Goal: Communication & Community: Share content

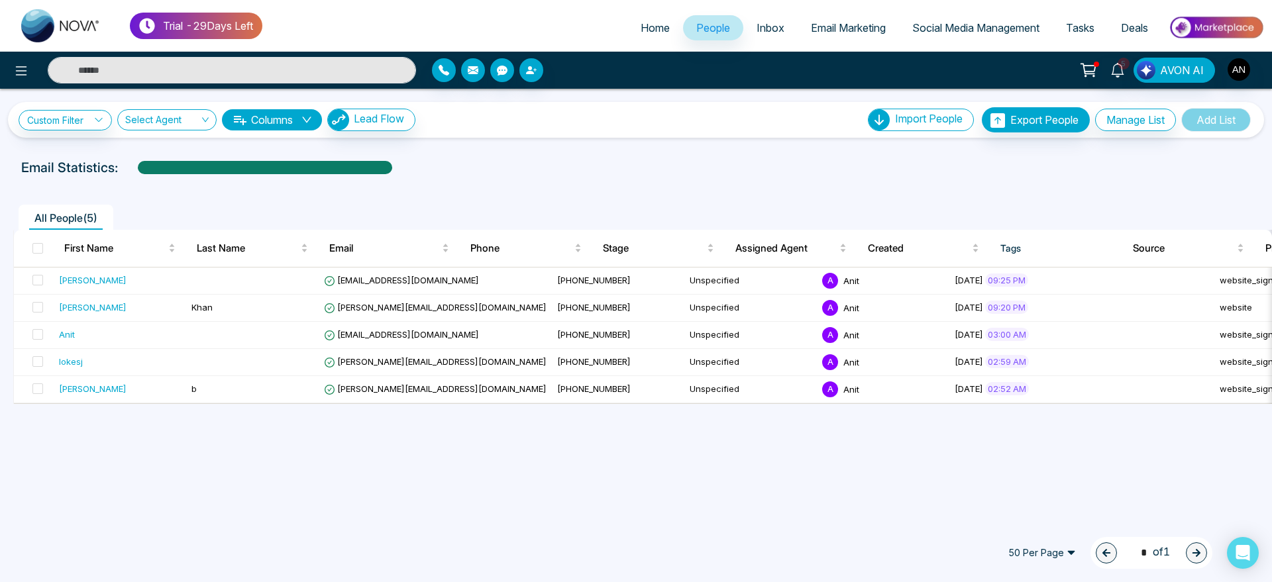
drag, startPoint x: 1255, startPoint y: 77, endPoint x: 1230, endPoint y: 64, distance: 28.2
click at [1230, 64] on div "5 AVON AI" at bounding box center [1007, 70] width 514 height 25
click at [1236, 73] on img "button" at bounding box center [1239, 69] width 23 height 23
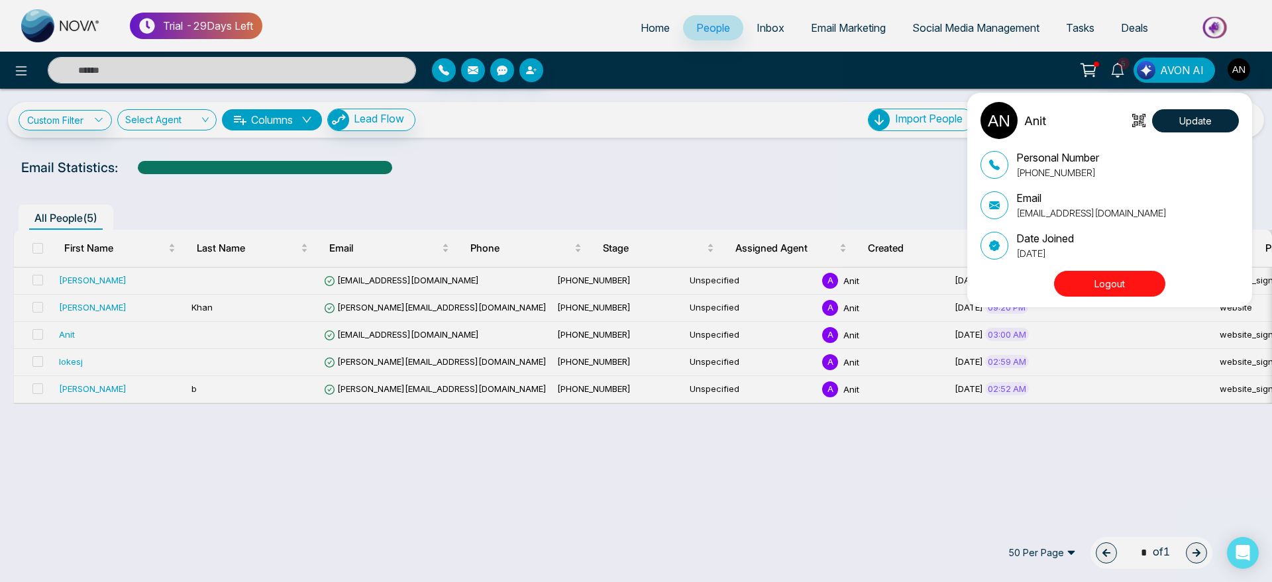
click at [695, 207] on div "Anit Update Personal Number [PHONE_NUMBER] Email [EMAIL_ADDRESS][DOMAIN_NAME] D…" at bounding box center [636, 291] width 1272 height 582
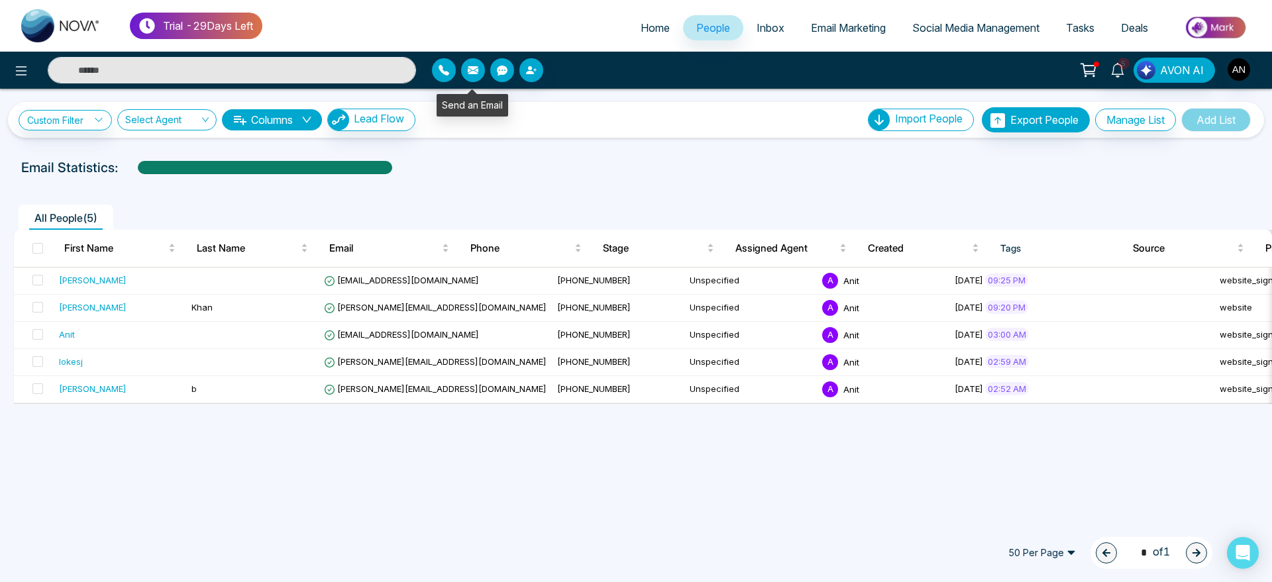
click at [471, 66] on icon "button" at bounding box center [473, 70] width 11 height 8
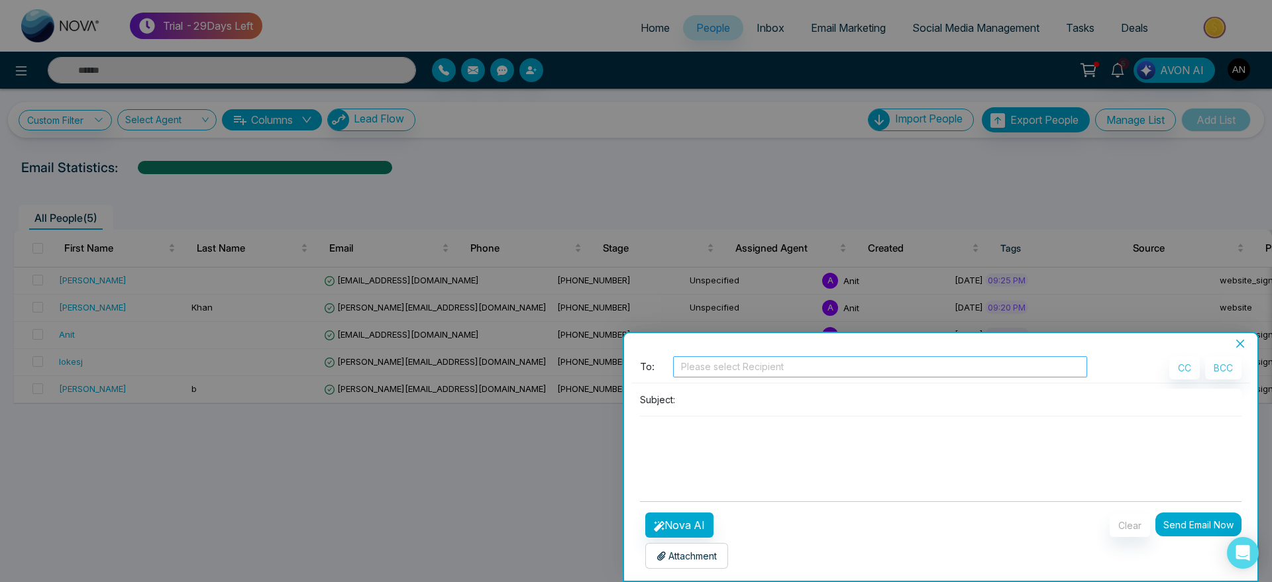
click at [724, 377] on div "Please select Recipient" at bounding box center [880, 366] width 414 height 21
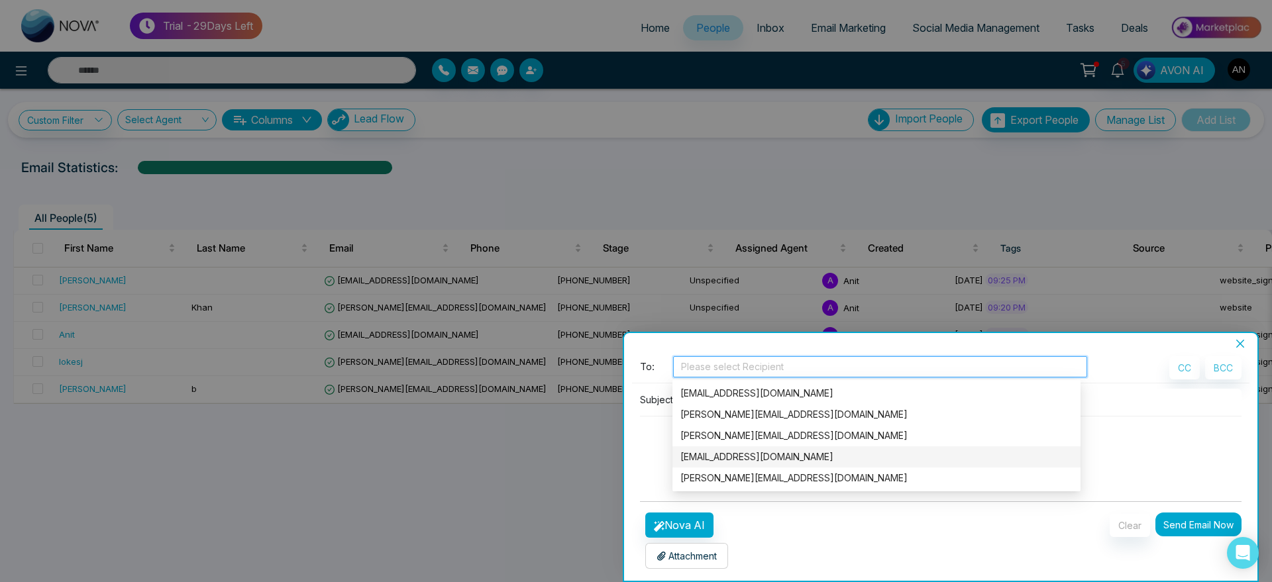
click at [739, 464] on div "[EMAIL_ADDRESS][DOMAIN_NAME]" at bounding box center [877, 457] width 408 height 21
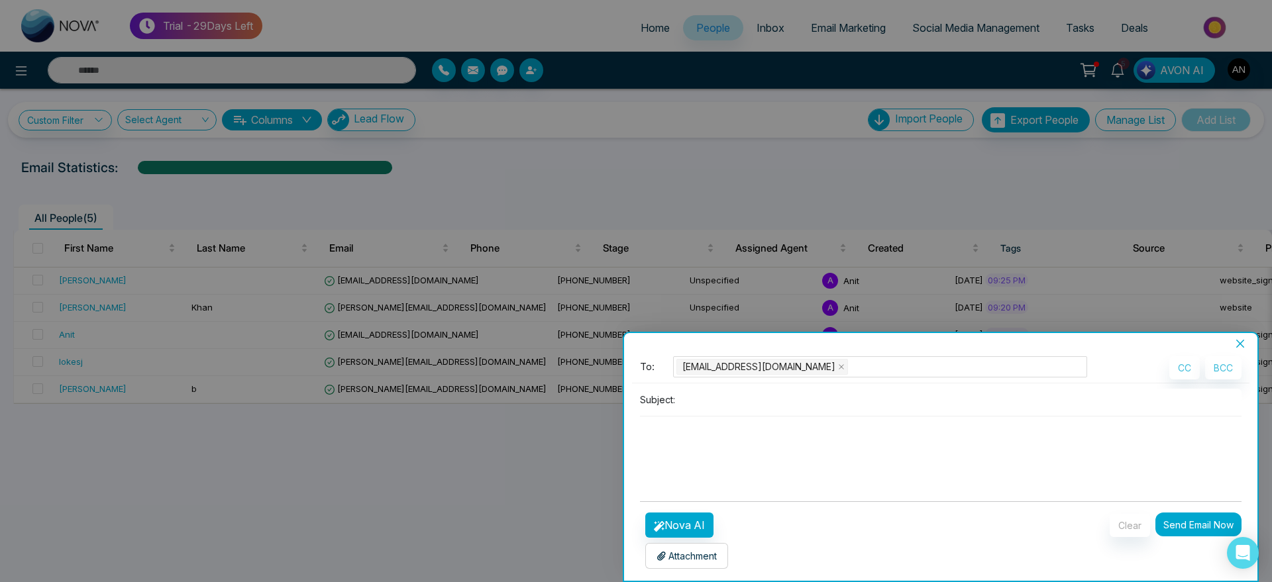
click at [649, 429] on textarea at bounding box center [941, 449] width 602 height 64
click at [720, 400] on input at bounding box center [961, 400] width 561 height 22
drag, startPoint x: 813, startPoint y: 388, endPoint x: 600, endPoint y: 406, distance: 214.1
click at [600, 406] on div "**********" at bounding box center [636, 291] width 1272 height 582
type input "**********"
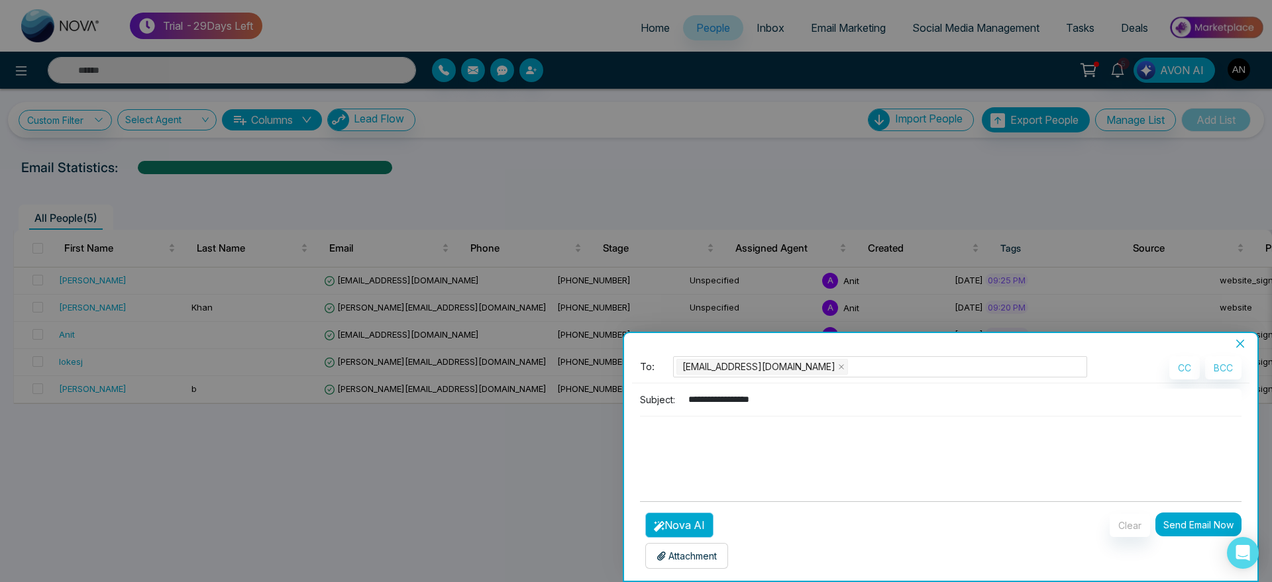
click at [694, 523] on button "Nova AI" at bounding box center [679, 525] width 68 height 25
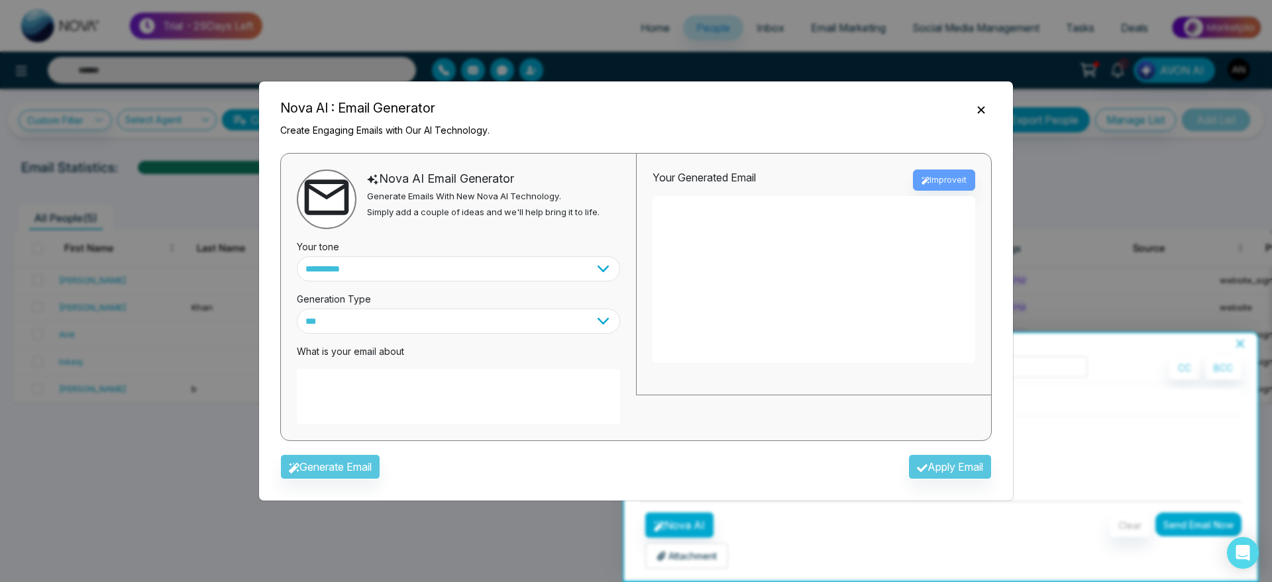
click at [410, 378] on textarea at bounding box center [458, 397] width 323 height 56
paste textarea "**********"
type textarea "**********"
click at [347, 455] on button "Generate Email" at bounding box center [330, 467] width 100 height 25
type textarea "**********"
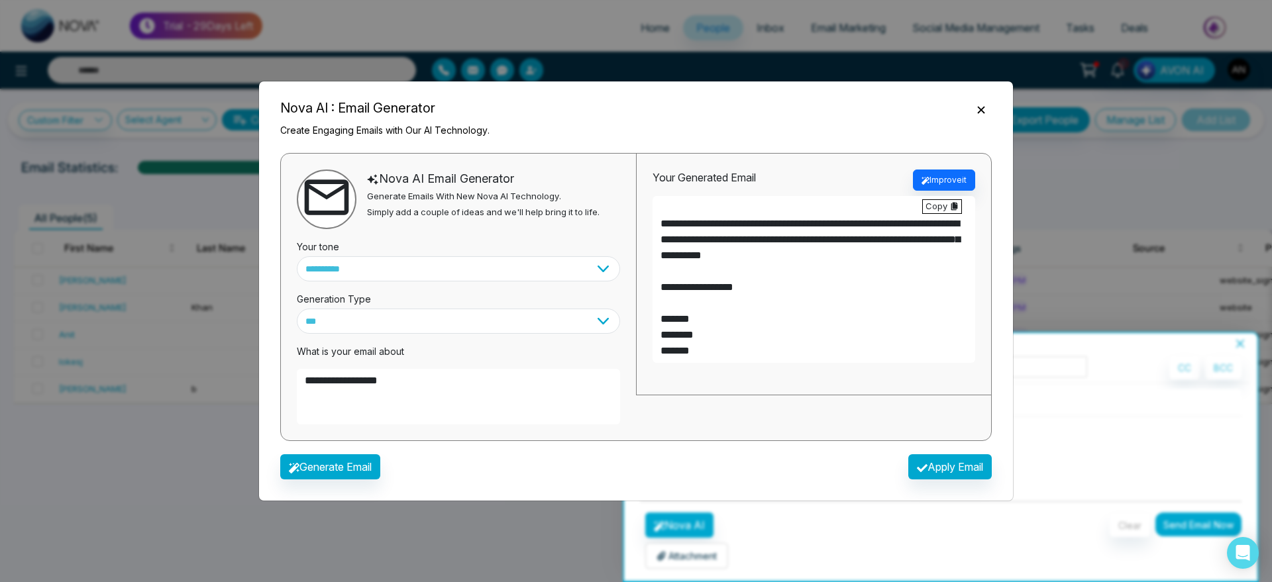
scroll to position [175, 0]
click at [951, 464] on button "Apply Email" at bounding box center [949, 467] width 83 height 25
type textarea "**********"
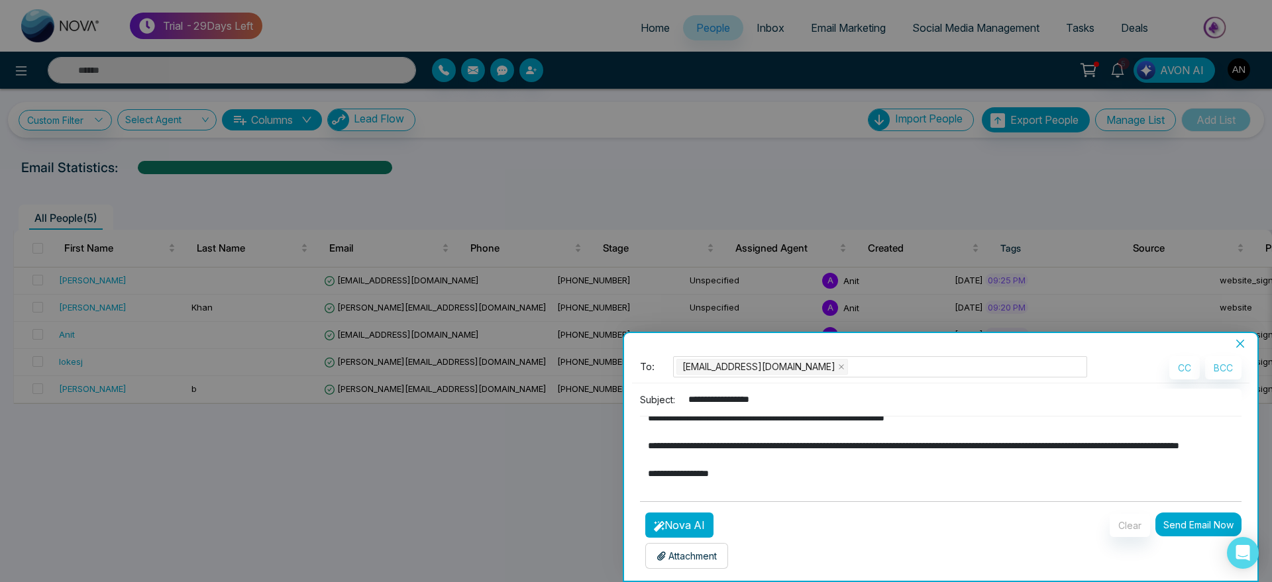
scroll to position [4, 0]
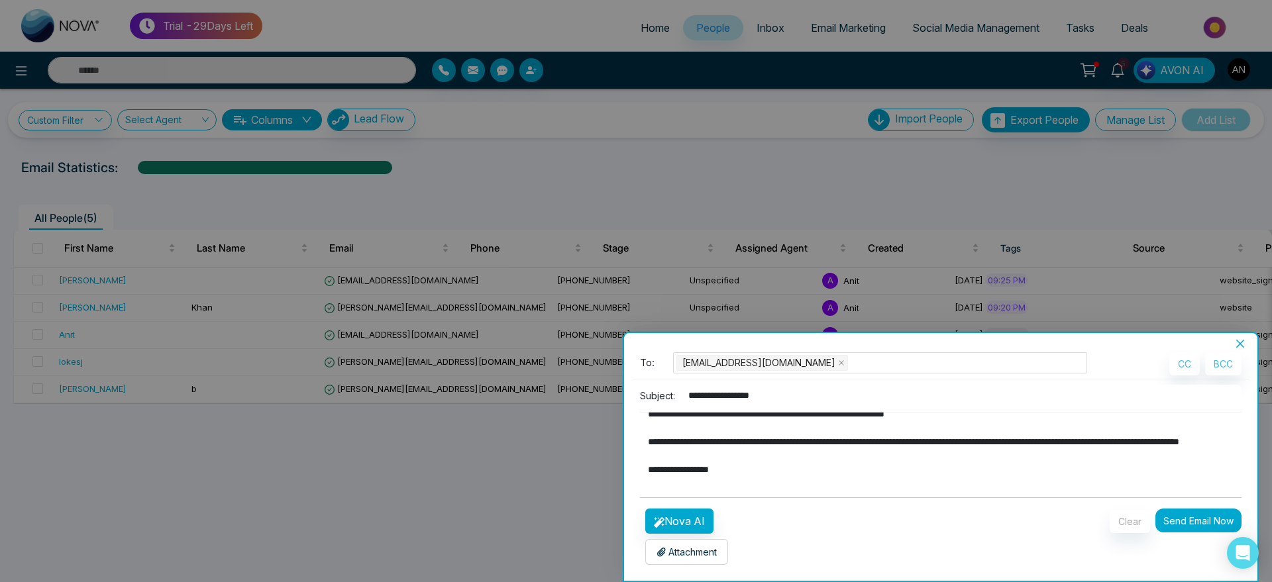
click at [698, 552] on p "Attachment" at bounding box center [687, 552] width 60 height 14
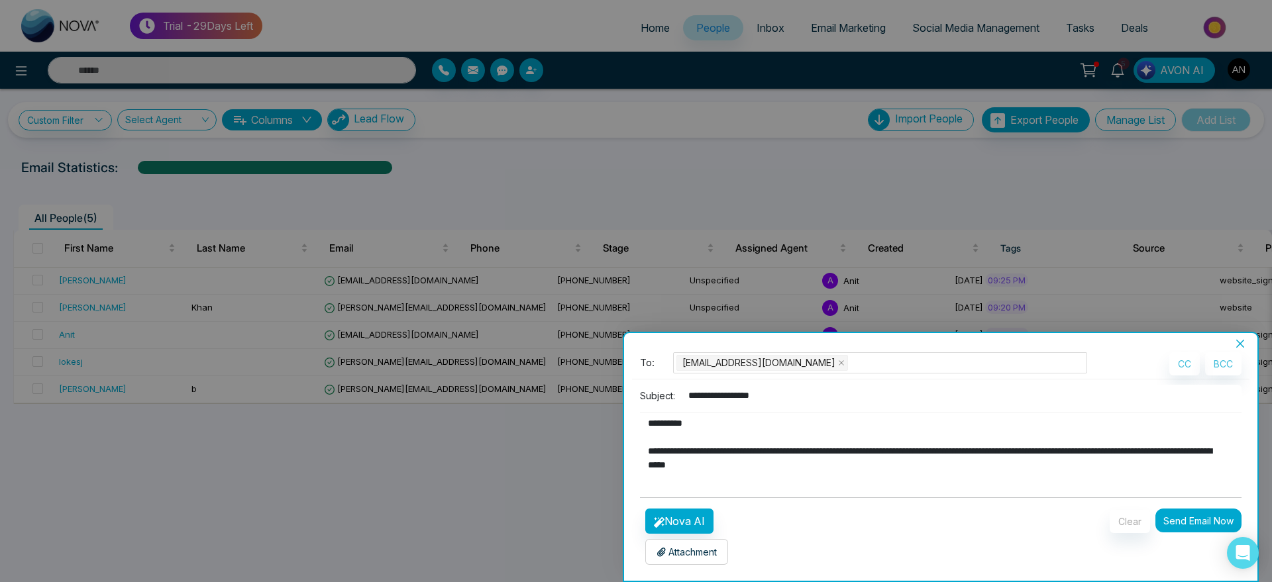
scroll to position [0, 0]
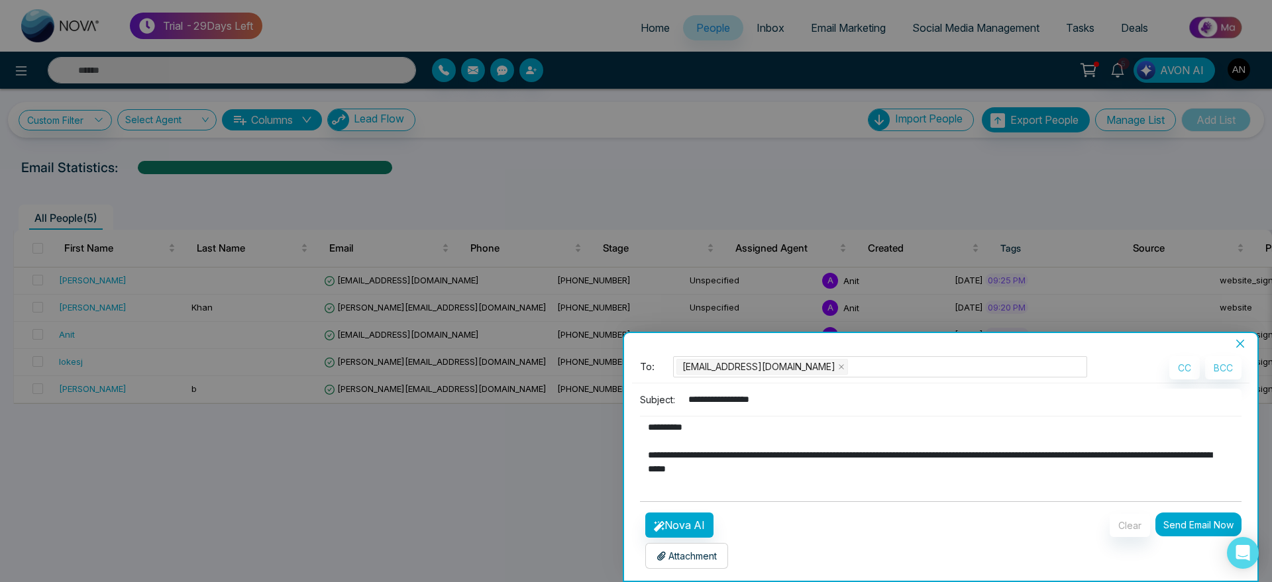
click at [708, 547] on div "Attachment Choose File" at bounding box center [686, 556] width 83 height 26
click at [708, 550] on p "Attachment" at bounding box center [687, 556] width 60 height 14
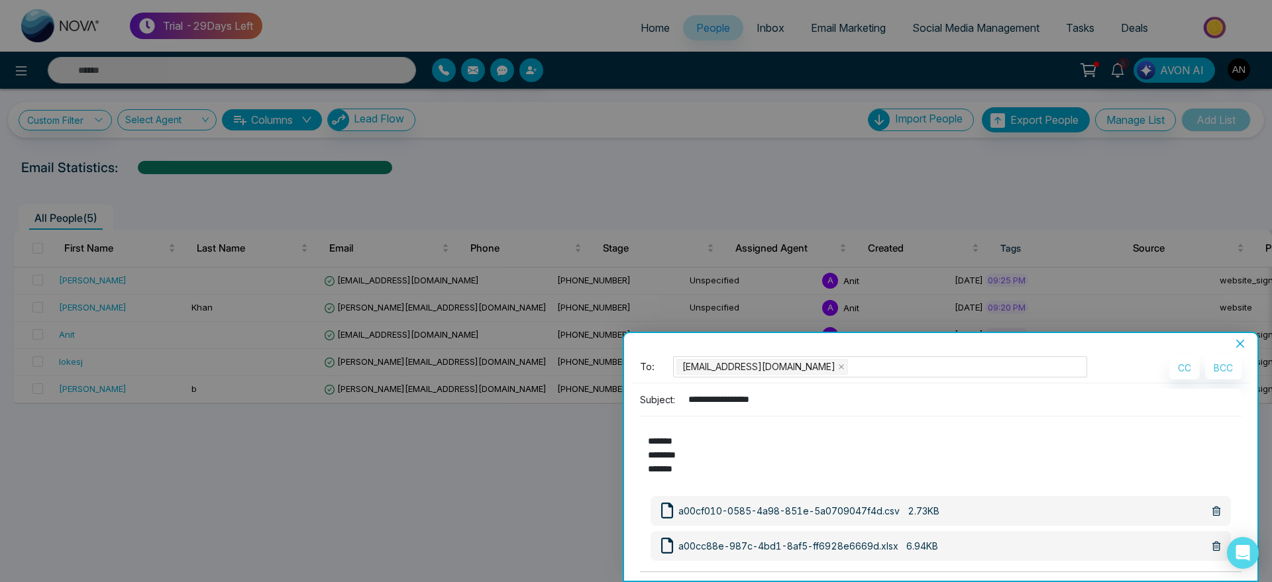
scroll to position [74, 0]
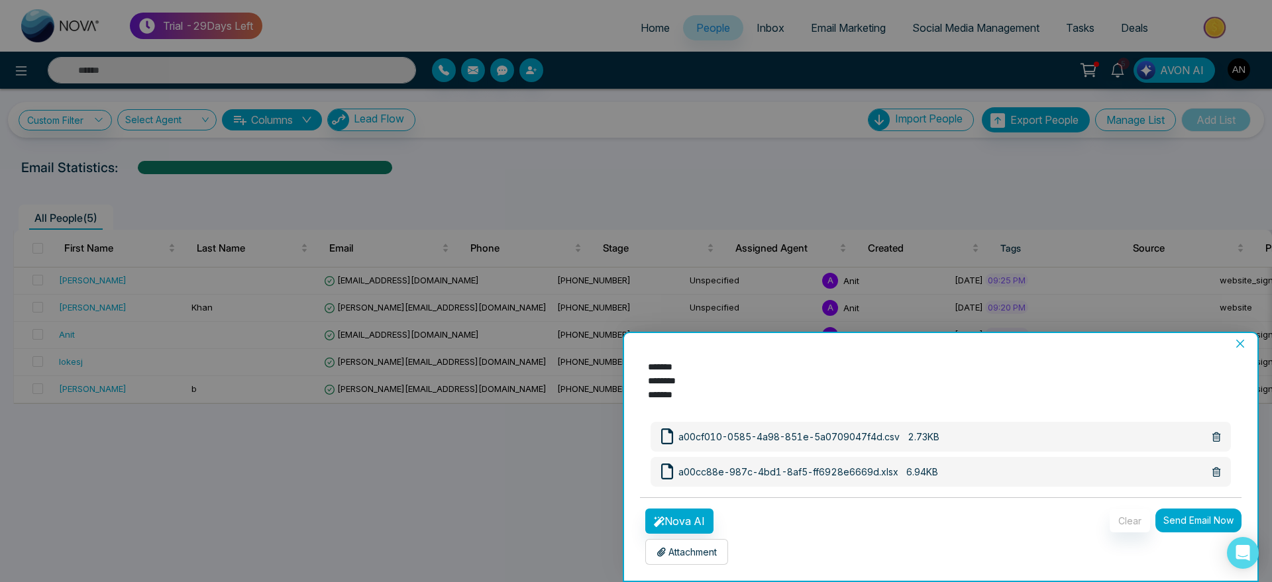
click at [717, 548] on p "Attachment" at bounding box center [687, 552] width 60 height 14
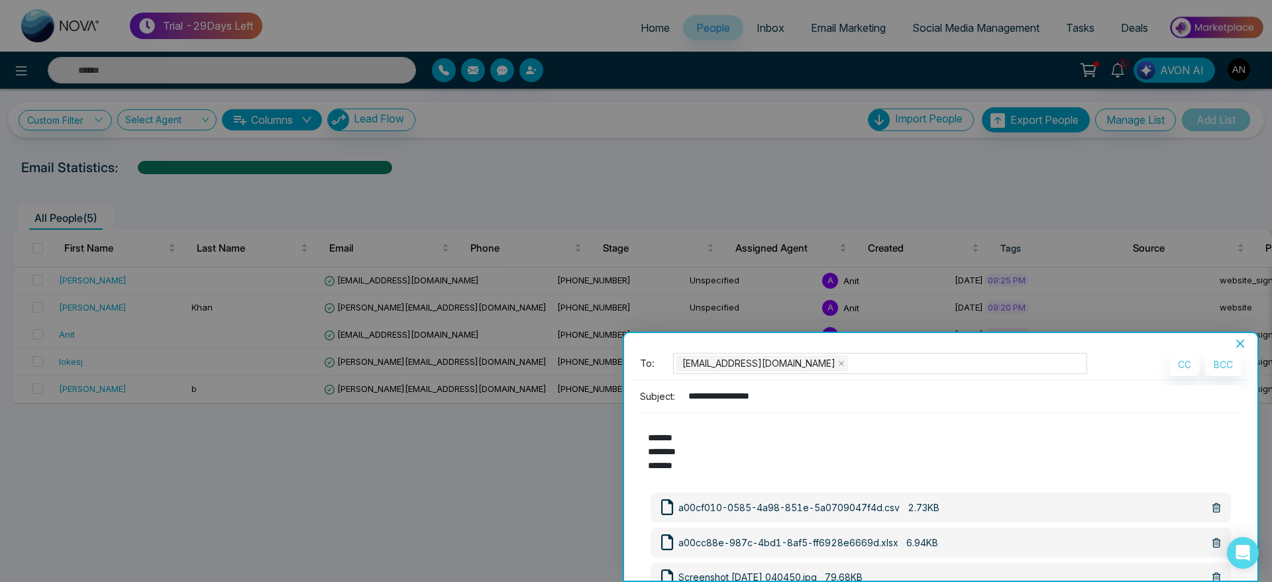
scroll to position [0, 0]
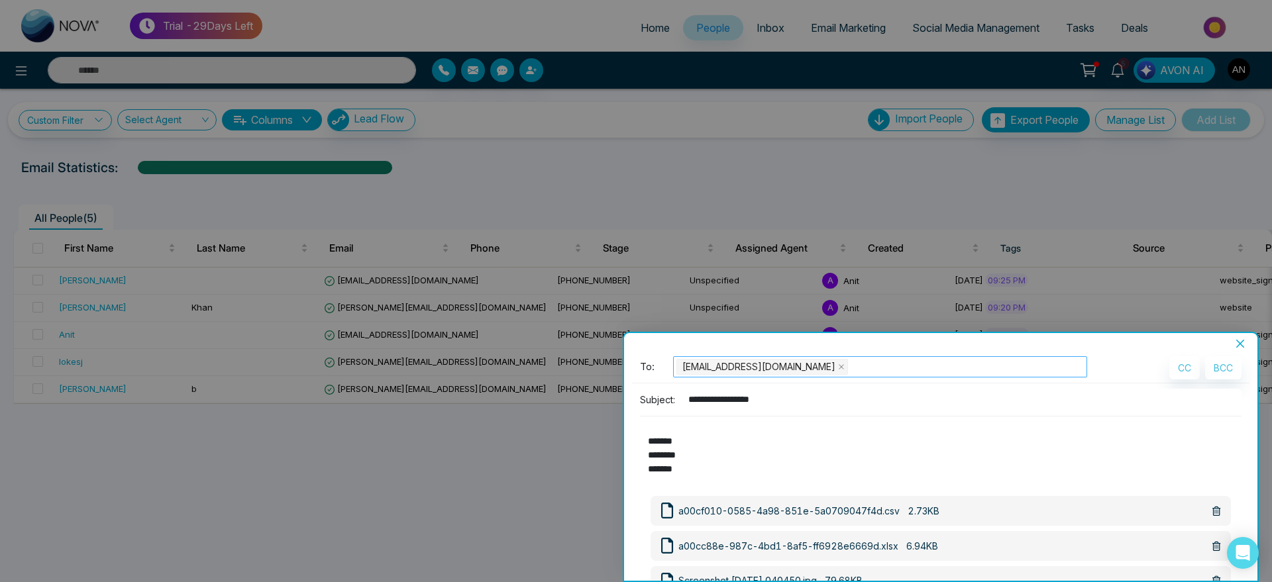
click at [745, 363] on span "[EMAIL_ADDRESS][DOMAIN_NAME]" at bounding box center [759, 367] width 153 height 15
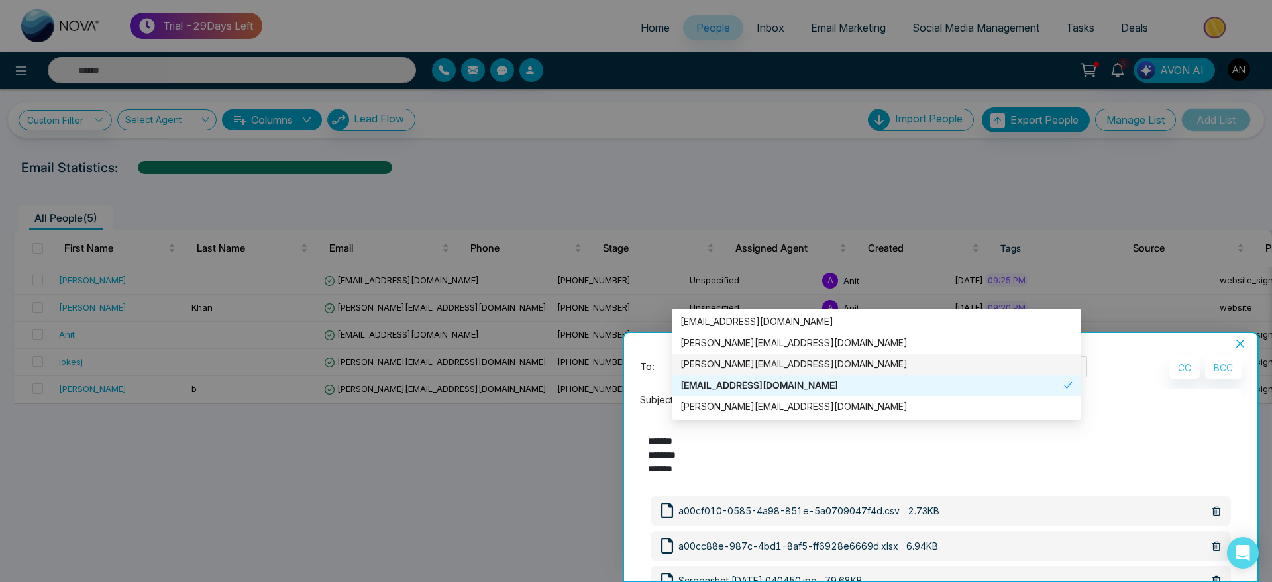
click at [1242, 350] on div "**********" at bounding box center [940, 465] width 633 height 231
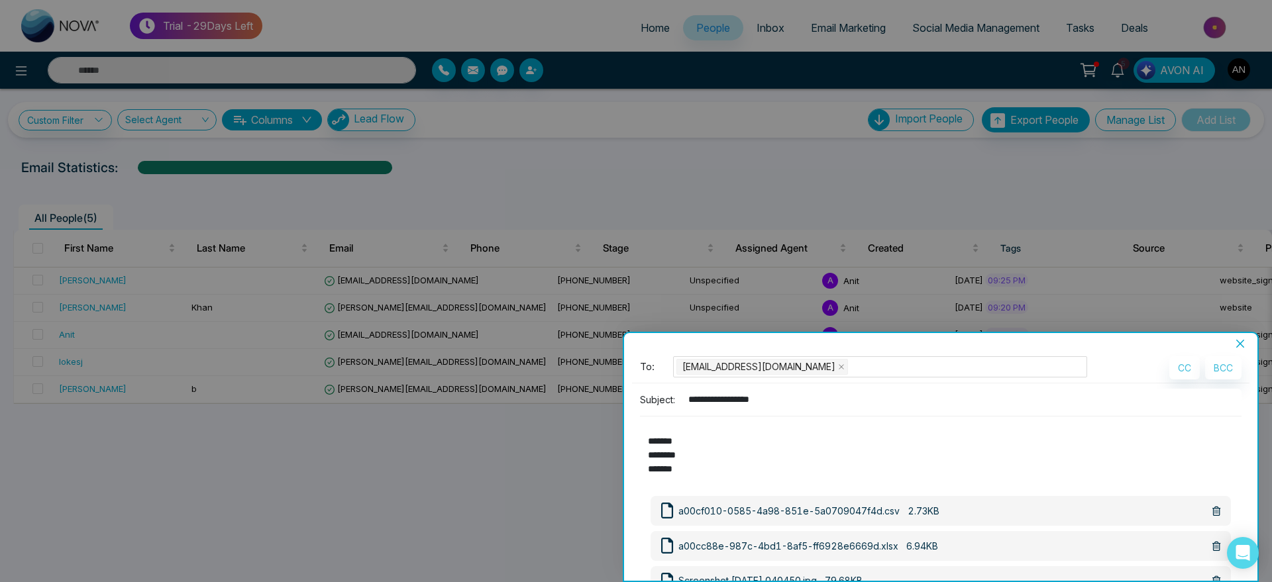
click at [1238, 347] on icon "close" at bounding box center [1240, 344] width 11 height 11
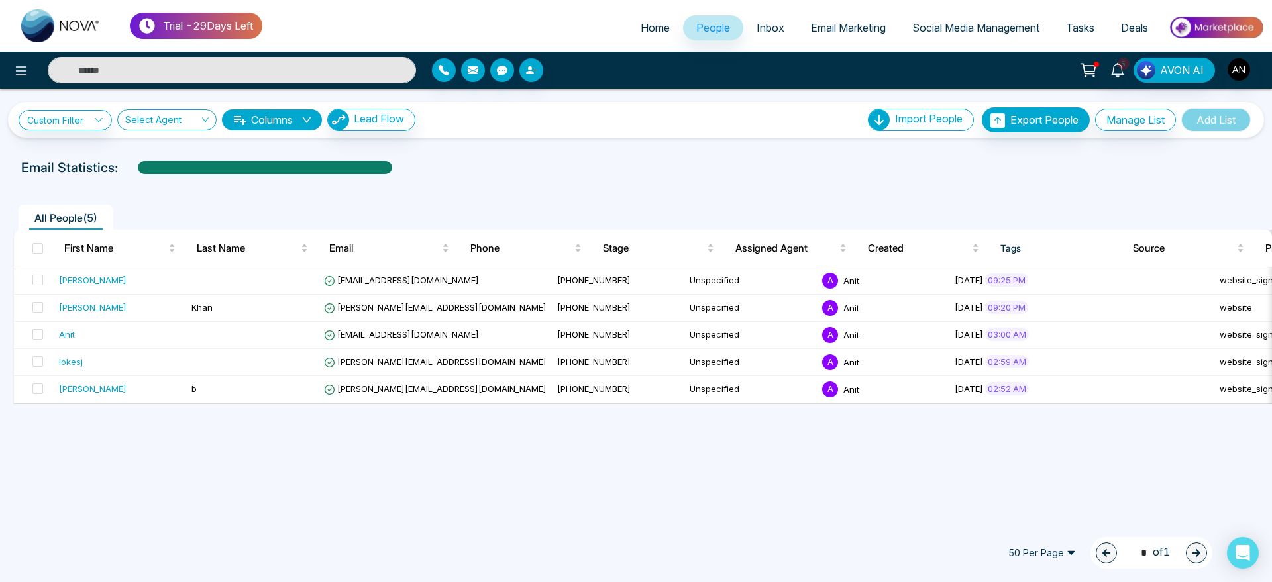
click at [812, 197] on div "All People ( 5 )" at bounding box center [636, 213] width 1262 height 34
click at [476, 66] on icon "button" at bounding box center [473, 70] width 11 height 8
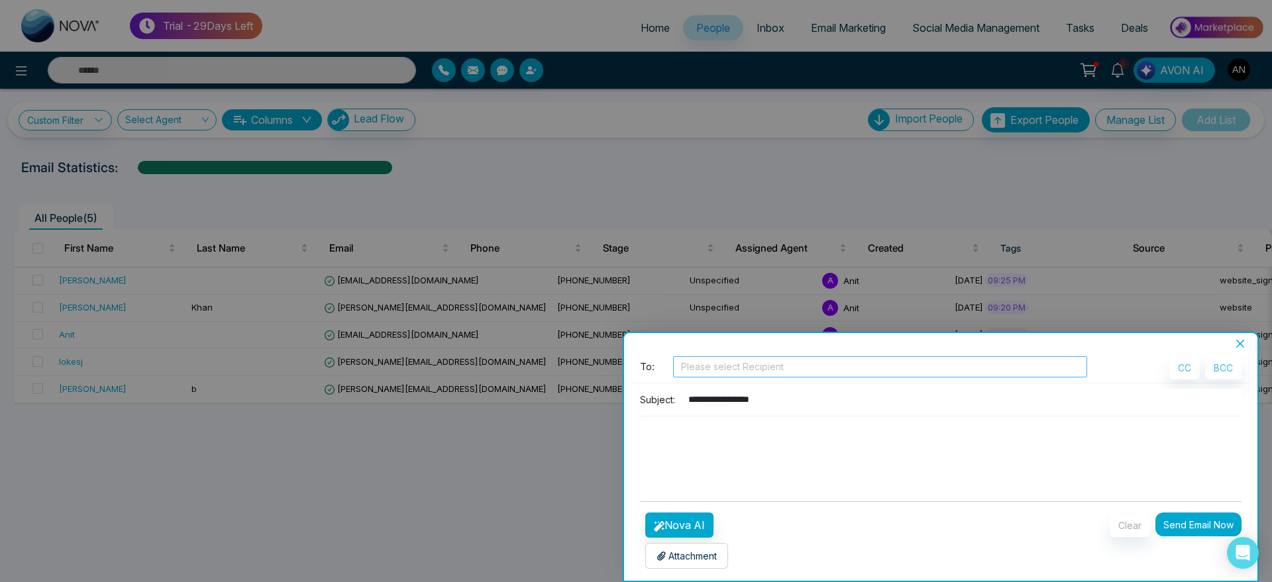
click at [704, 367] on div at bounding box center [881, 367] width 408 height 16
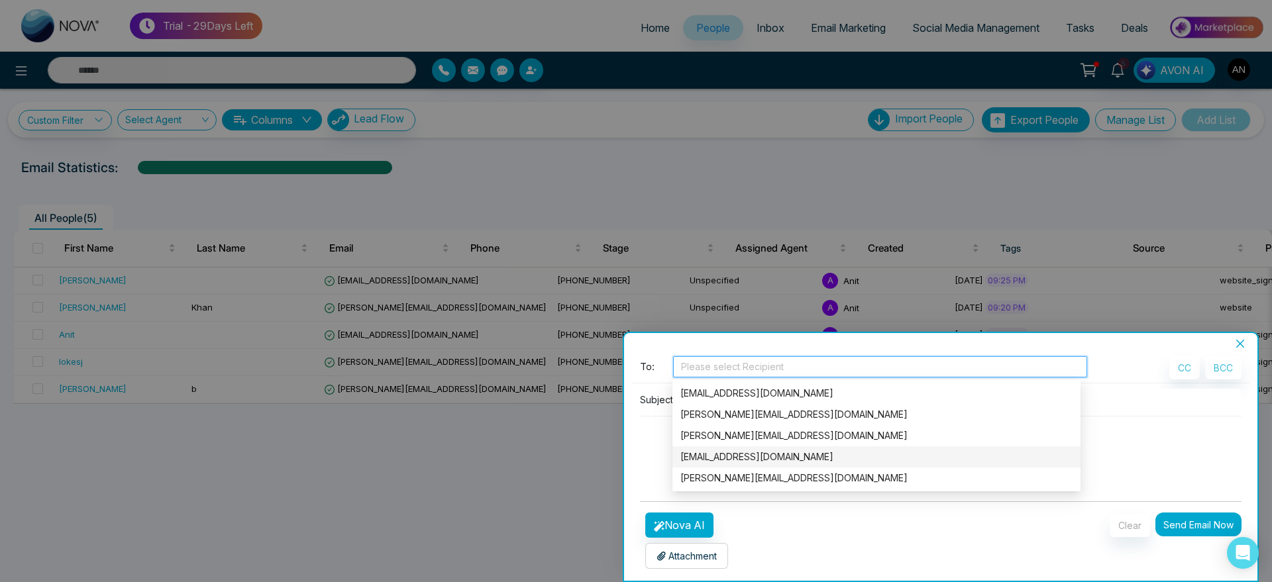
click at [726, 455] on div "[EMAIL_ADDRESS][DOMAIN_NAME]" at bounding box center [877, 457] width 392 height 15
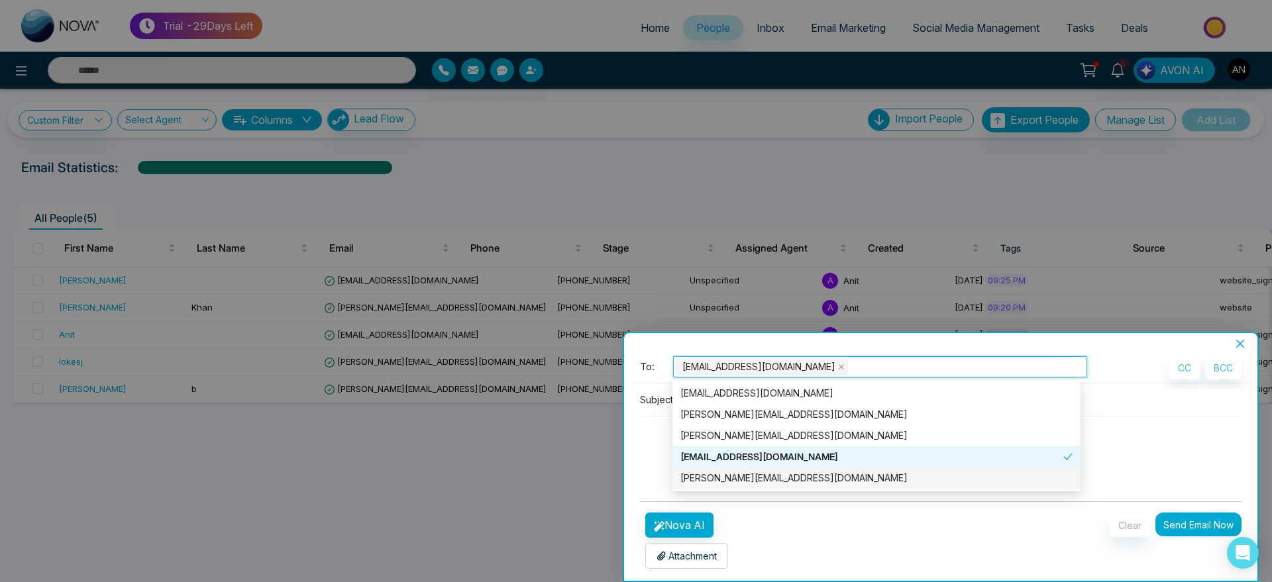
click at [821, 548] on div "Attachment Choose File" at bounding box center [760, 553] width 241 height 31
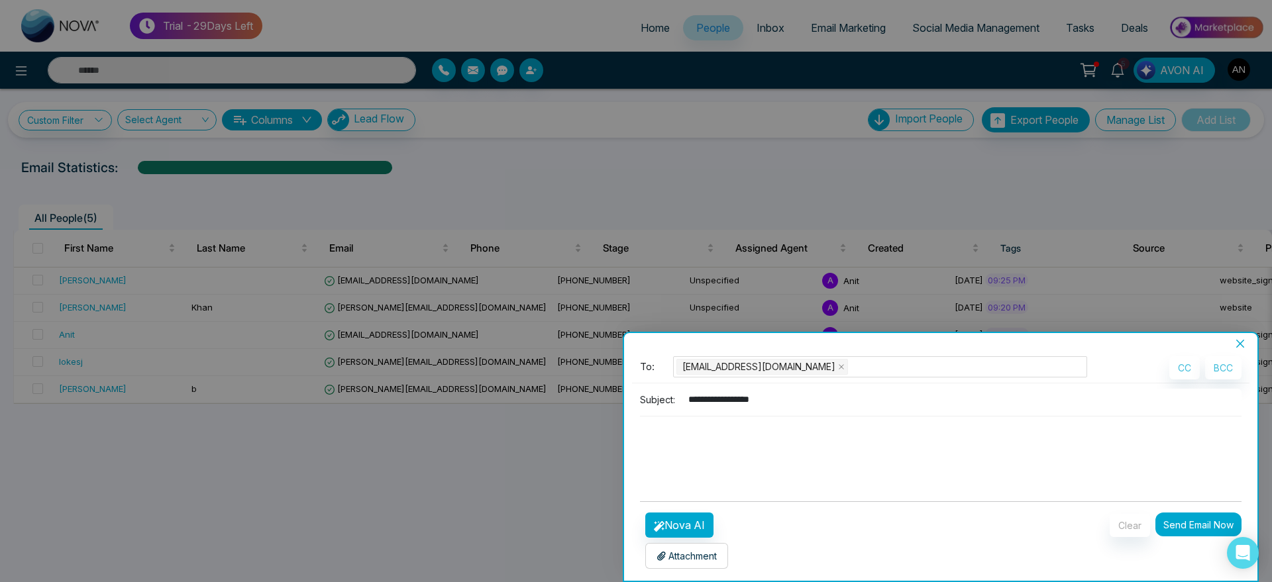
click at [821, 548] on div "Attachment Choose File" at bounding box center [760, 553] width 241 height 31
click at [839, 360] on div "[EMAIL_ADDRESS][DOMAIN_NAME]" at bounding box center [881, 367] width 408 height 19
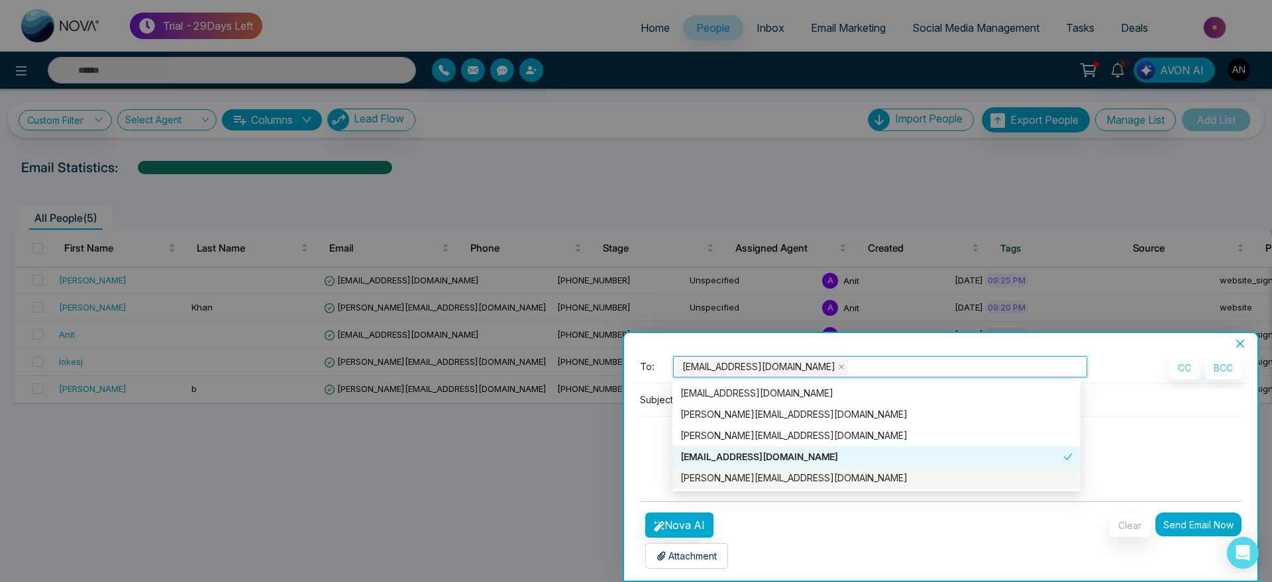
scroll to position [4, 0]
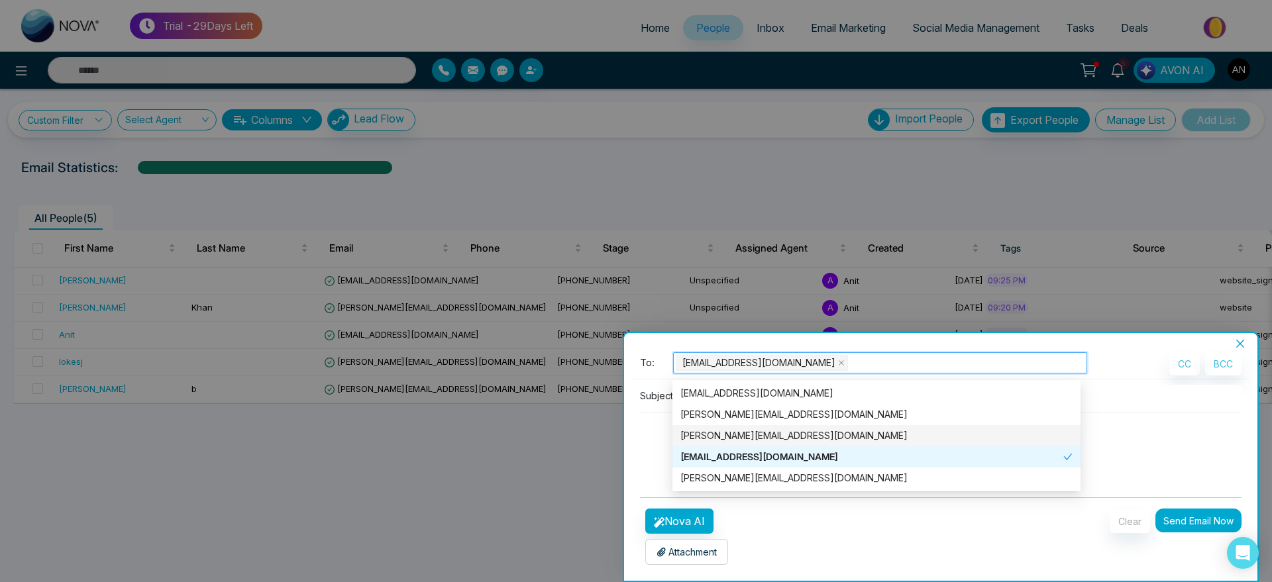
click at [666, 429] on textarea at bounding box center [936, 445] width 593 height 64
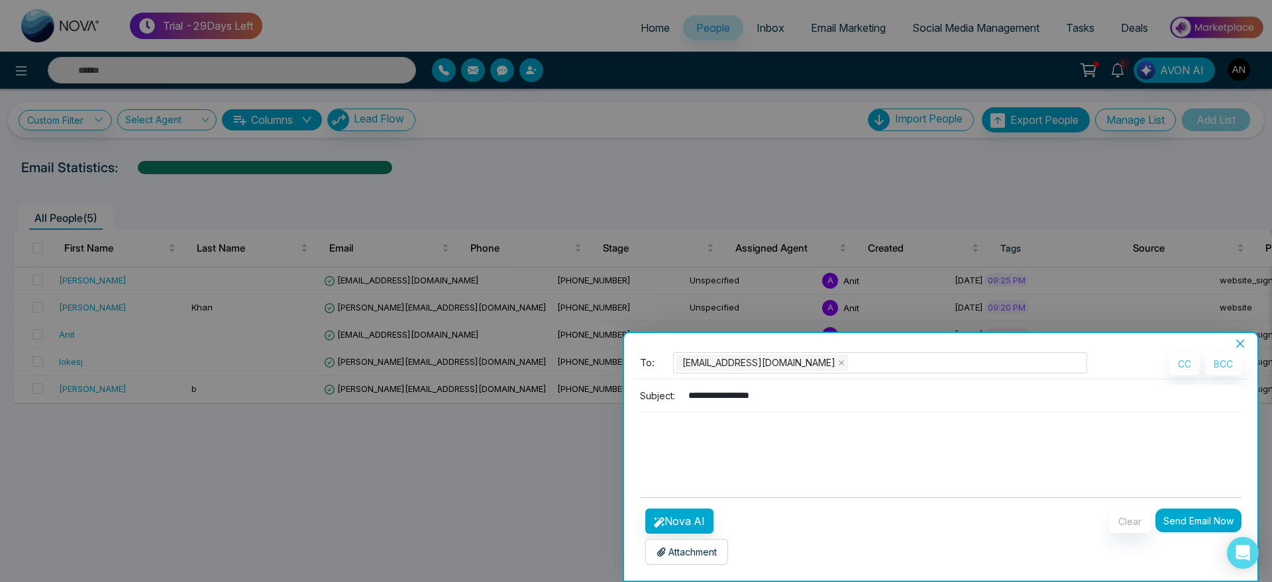
click at [736, 397] on input "**********" at bounding box center [961, 396] width 561 height 22
type input "*******"
click at [712, 513] on button "Nova AI" at bounding box center [679, 521] width 68 height 25
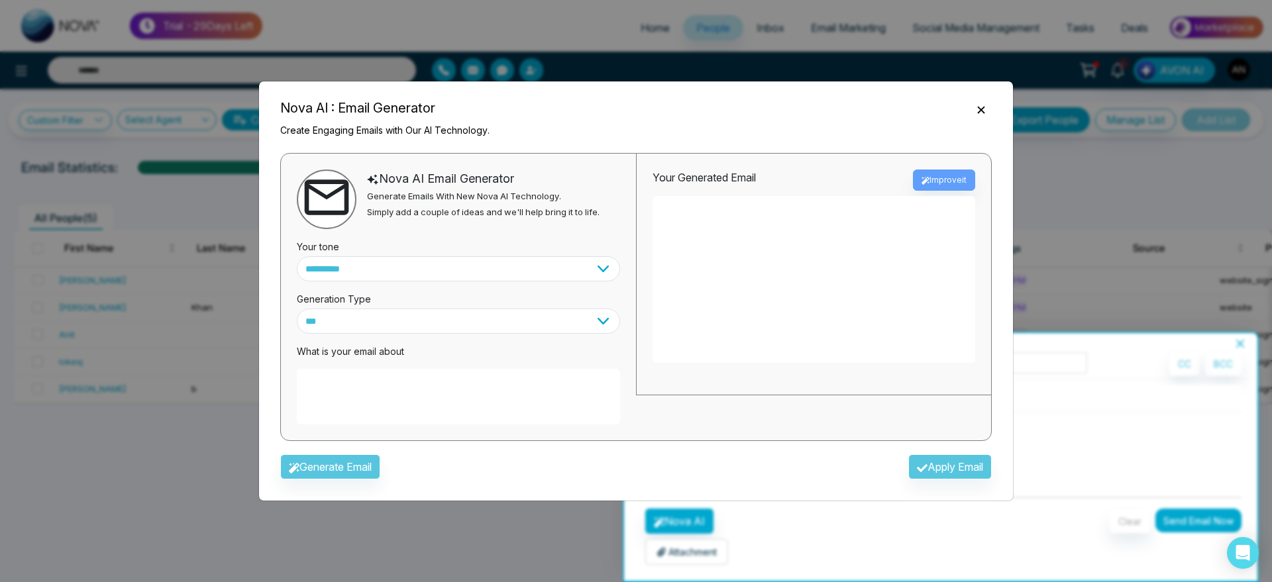
scroll to position [0, 0]
click at [358, 380] on textarea at bounding box center [458, 397] width 323 height 56
type textarea "**********"
click at [338, 473] on button "Generate Email" at bounding box center [330, 467] width 100 height 25
type textarea "**********"
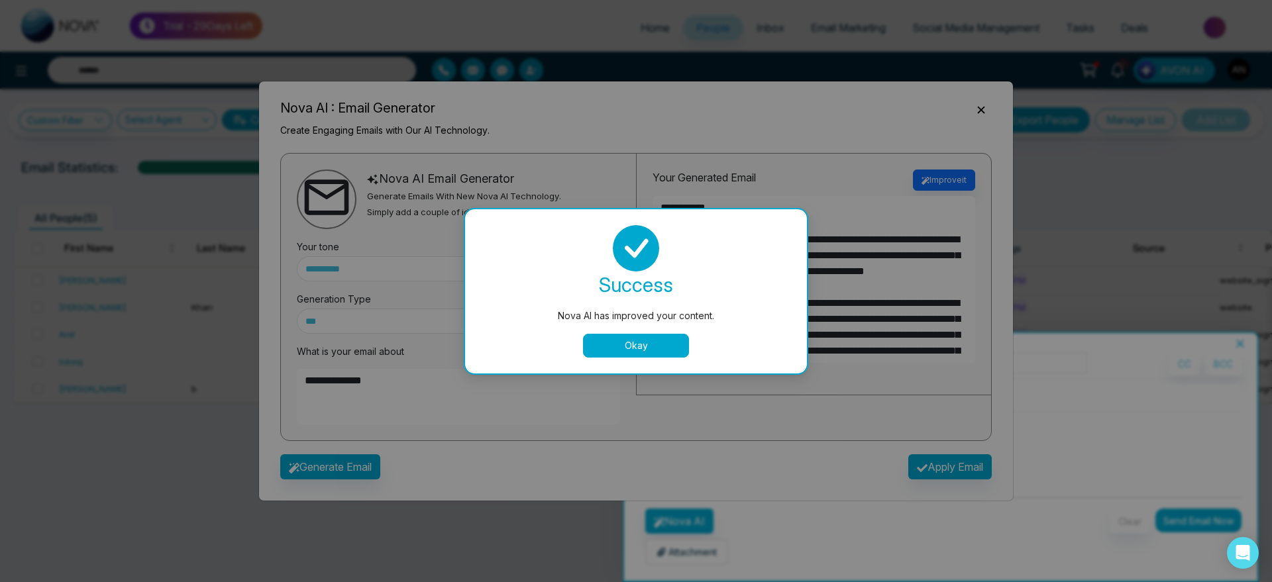
click at [618, 332] on div "success Nova AI has improved your content. Okay" at bounding box center [636, 291] width 310 height 133
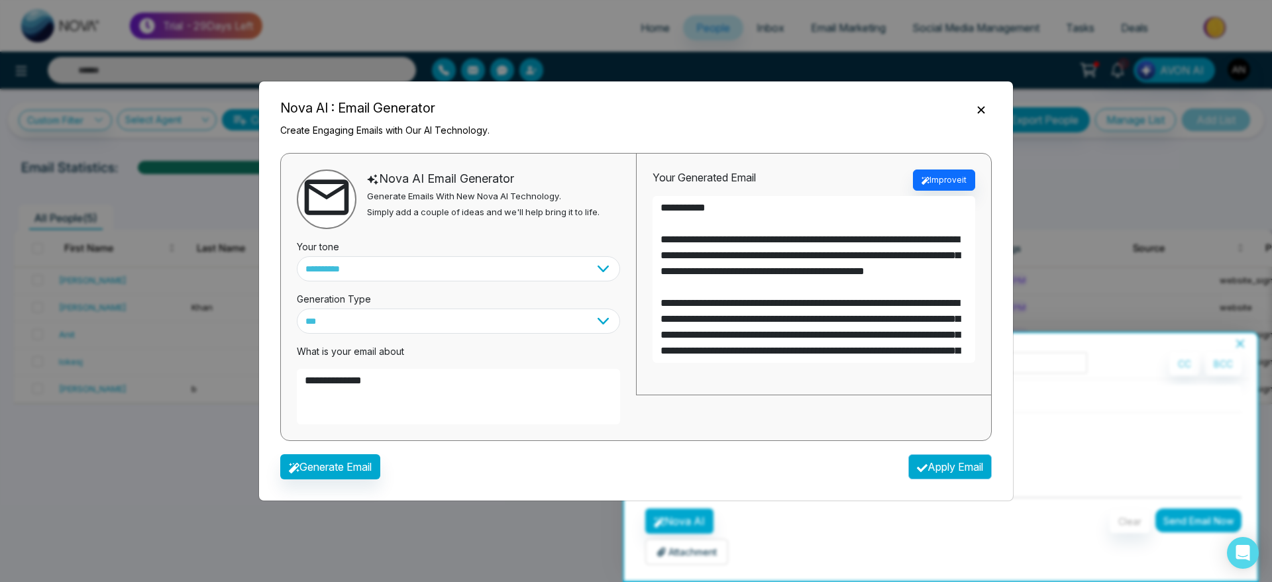
click at [947, 461] on button "Apply Email" at bounding box center [949, 467] width 83 height 25
type textarea "**********"
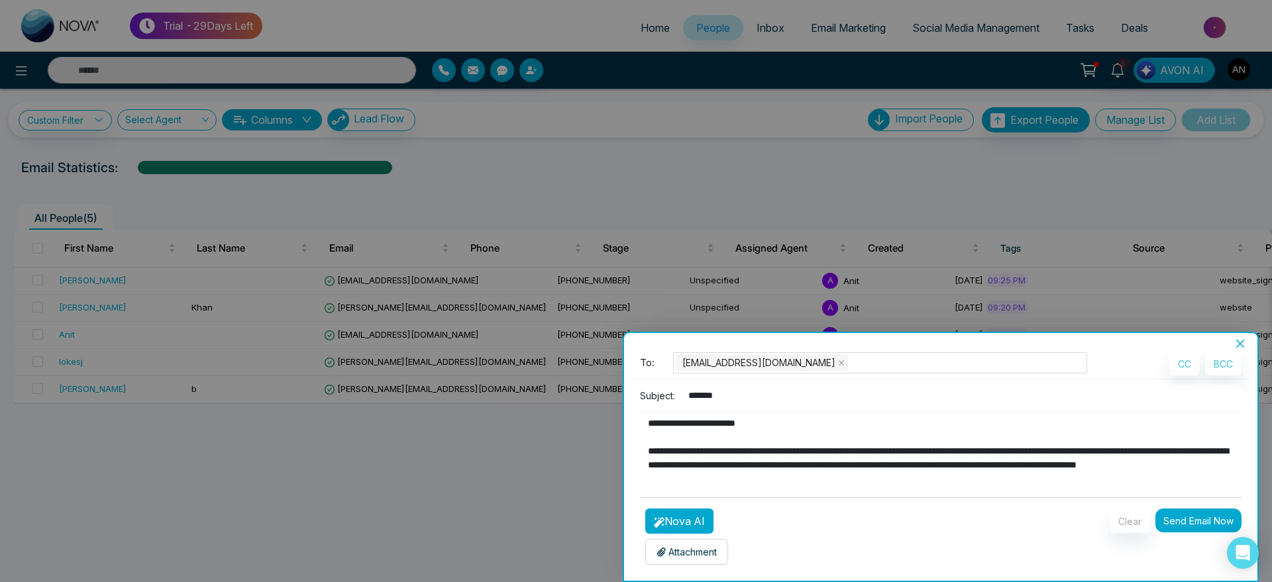
scroll to position [30, 0]
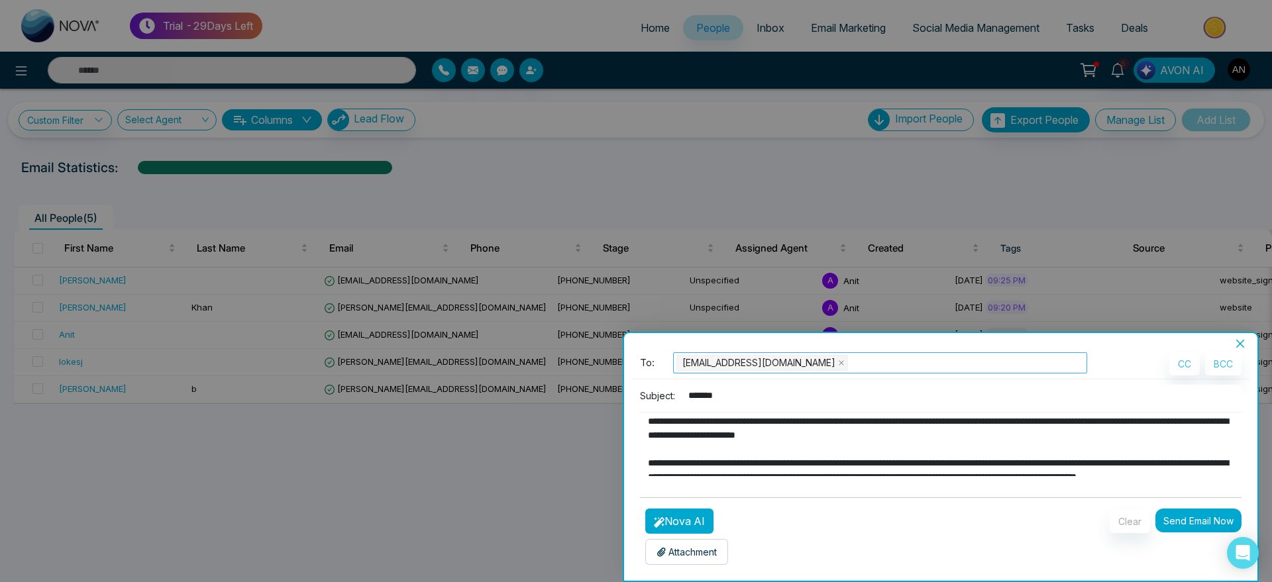
click at [846, 358] on div "[EMAIL_ADDRESS][DOMAIN_NAME]" at bounding box center [881, 363] width 408 height 19
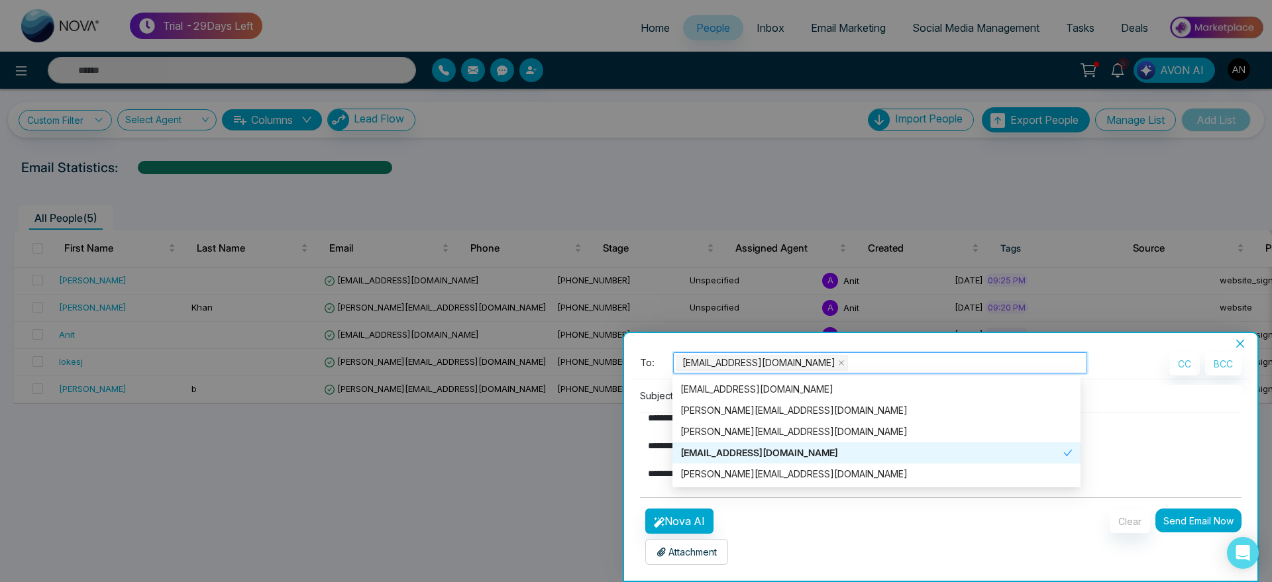
scroll to position [89, 0]
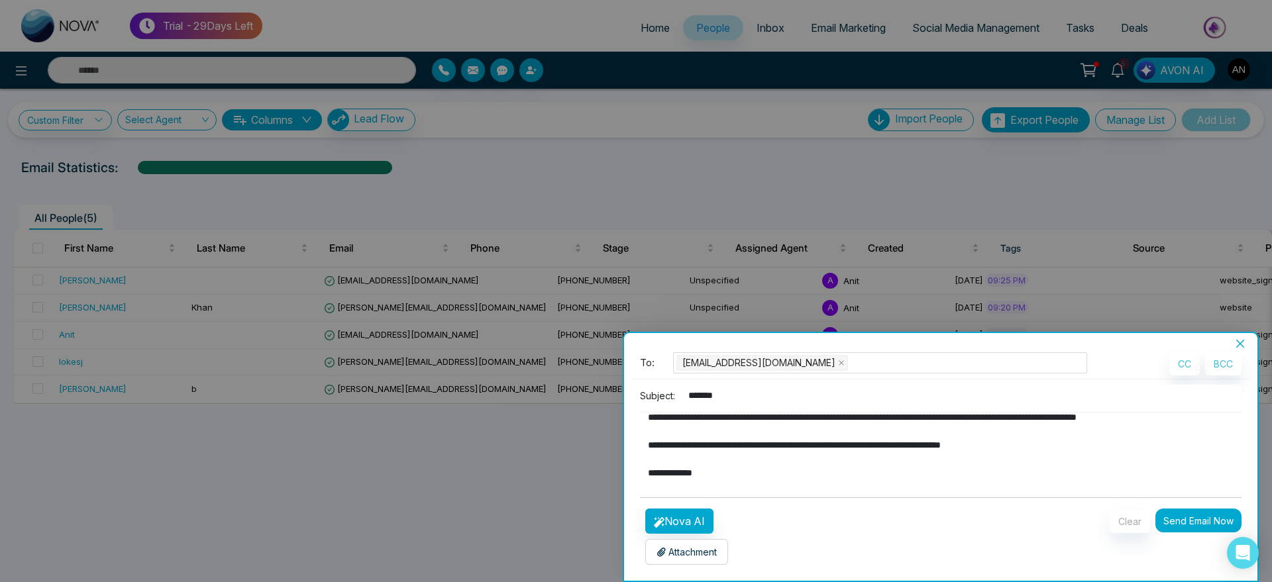
click at [706, 551] on p "Attachment" at bounding box center [687, 552] width 60 height 14
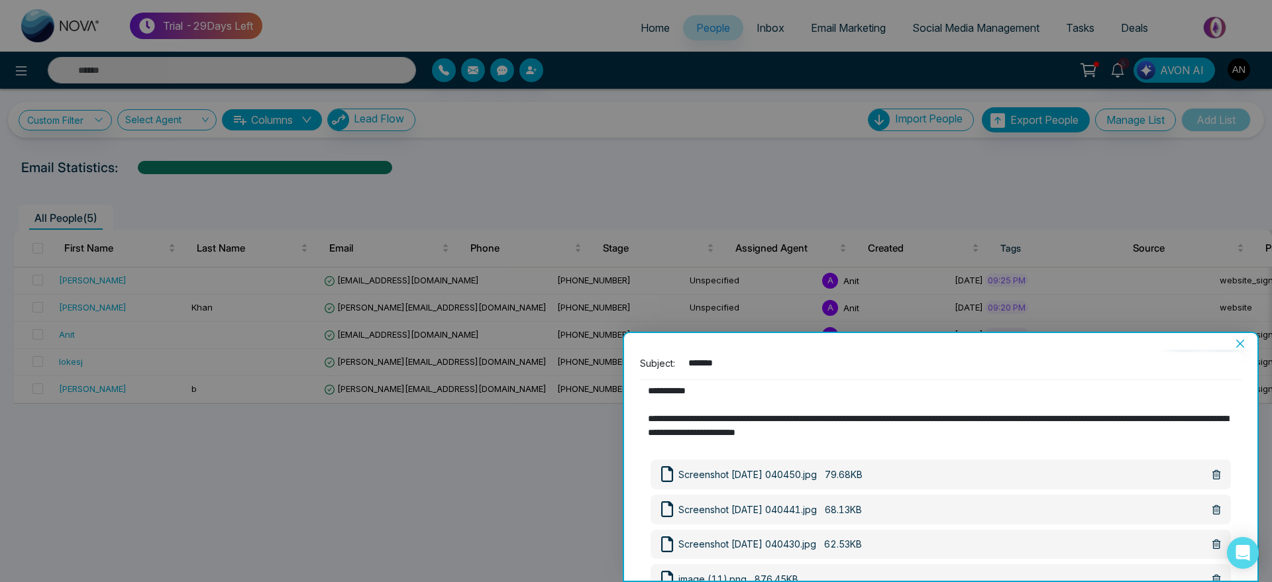
scroll to position [0, 0]
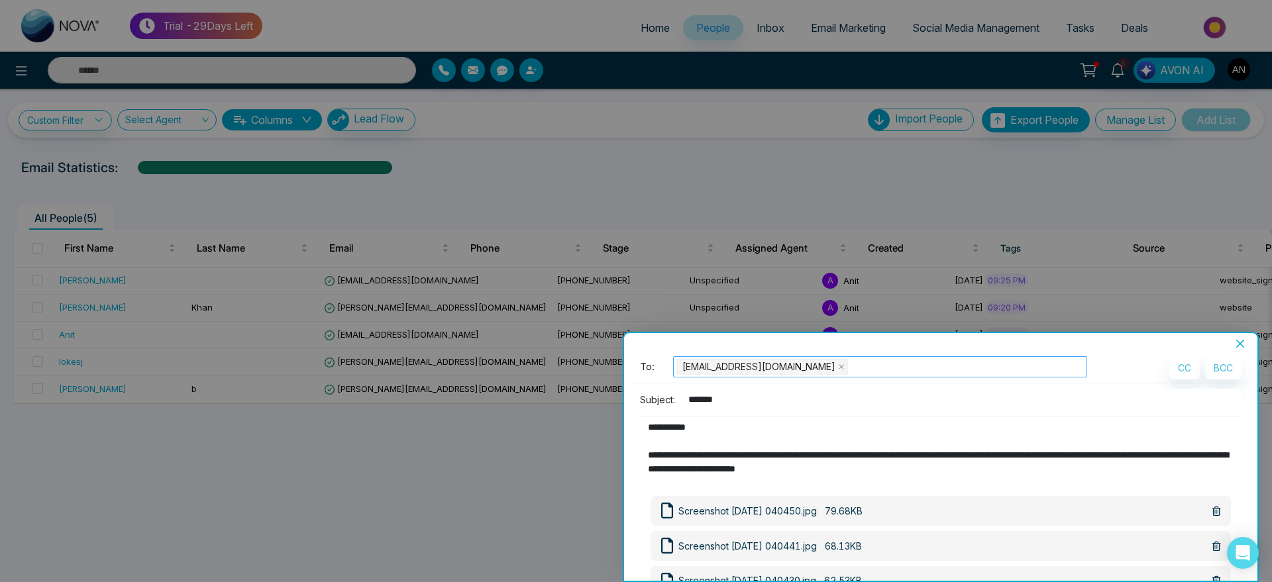
click at [842, 359] on div "[EMAIL_ADDRESS][DOMAIN_NAME]" at bounding box center [881, 367] width 408 height 19
click at [1242, 342] on icon "close" at bounding box center [1240, 344] width 8 height 8
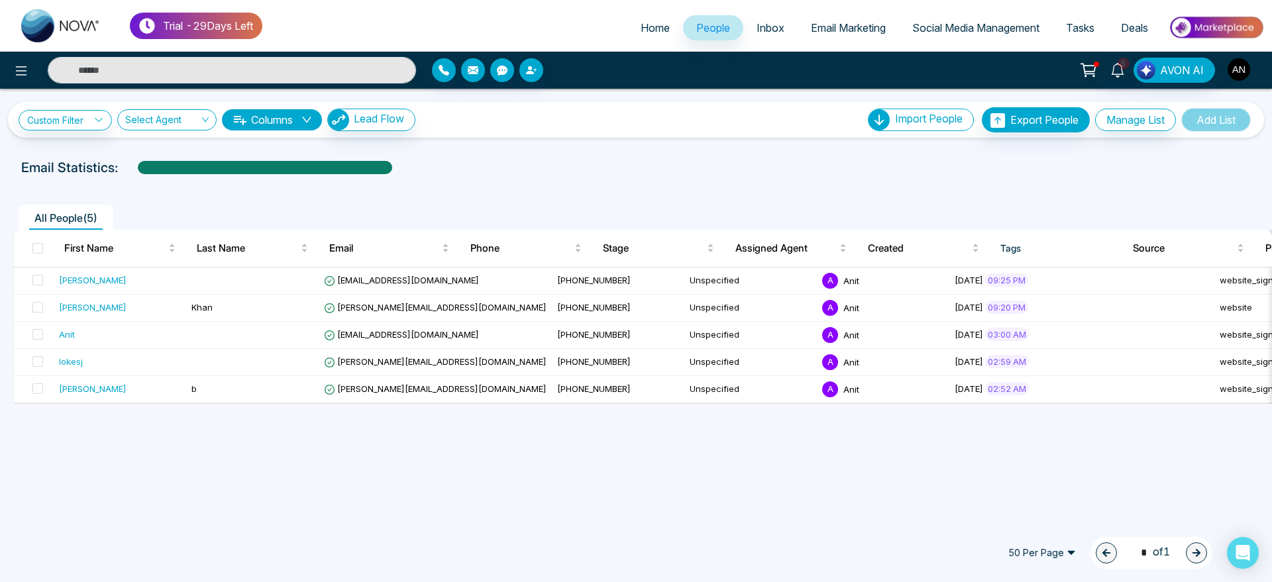
click at [1234, 68] on img "button" at bounding box center [1239, 69] width 23 height 23
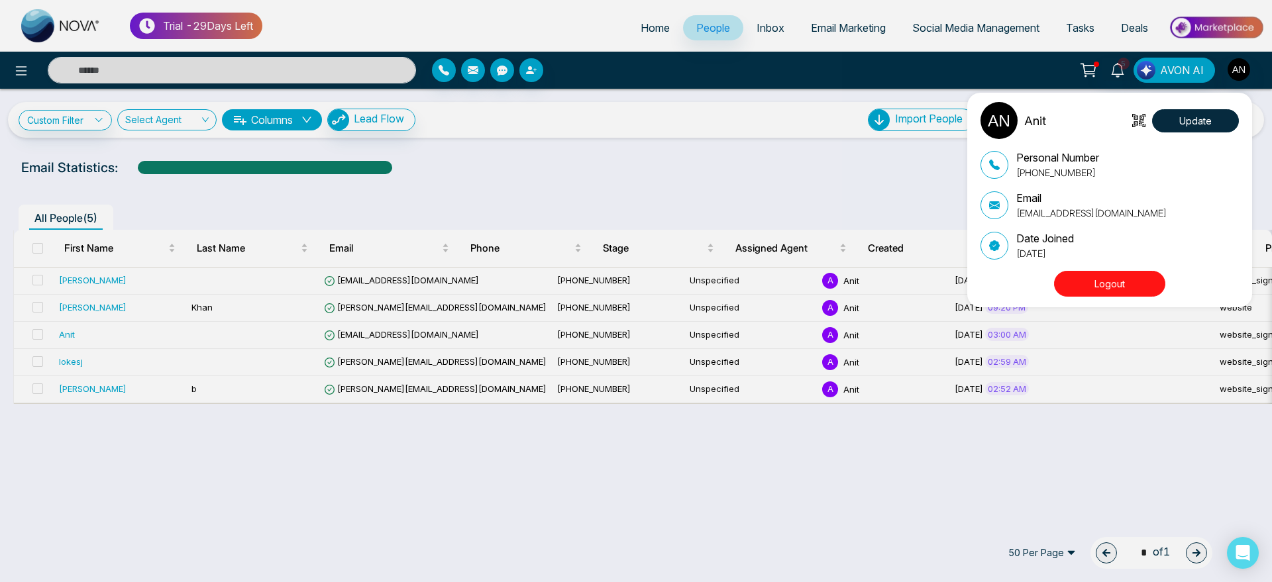
click at [1110, 282] on button "Logout" at bounding box center [1109, 284] width 111 height 26
